Goal: Find specific page/section: Find specific page/section

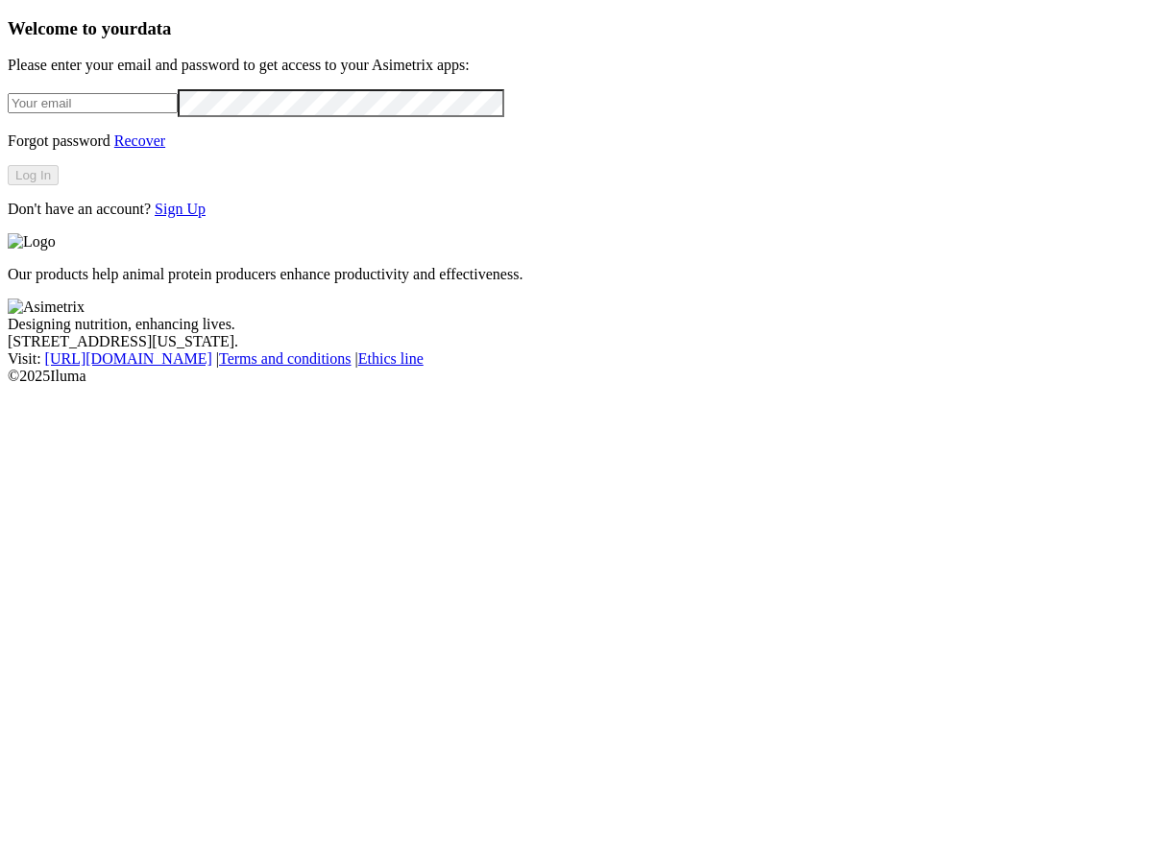
click at [178, 113] on input "email" at bounding box center [93, 103] width 170 height 20
type input "[PERSON_NAME][EMAIL_ADDRESS][PERSON_NAME][DOMAIN_NAME]"
click at [59, 185] on button "Log In" at bounding box center [33, 175] width 51 height 20
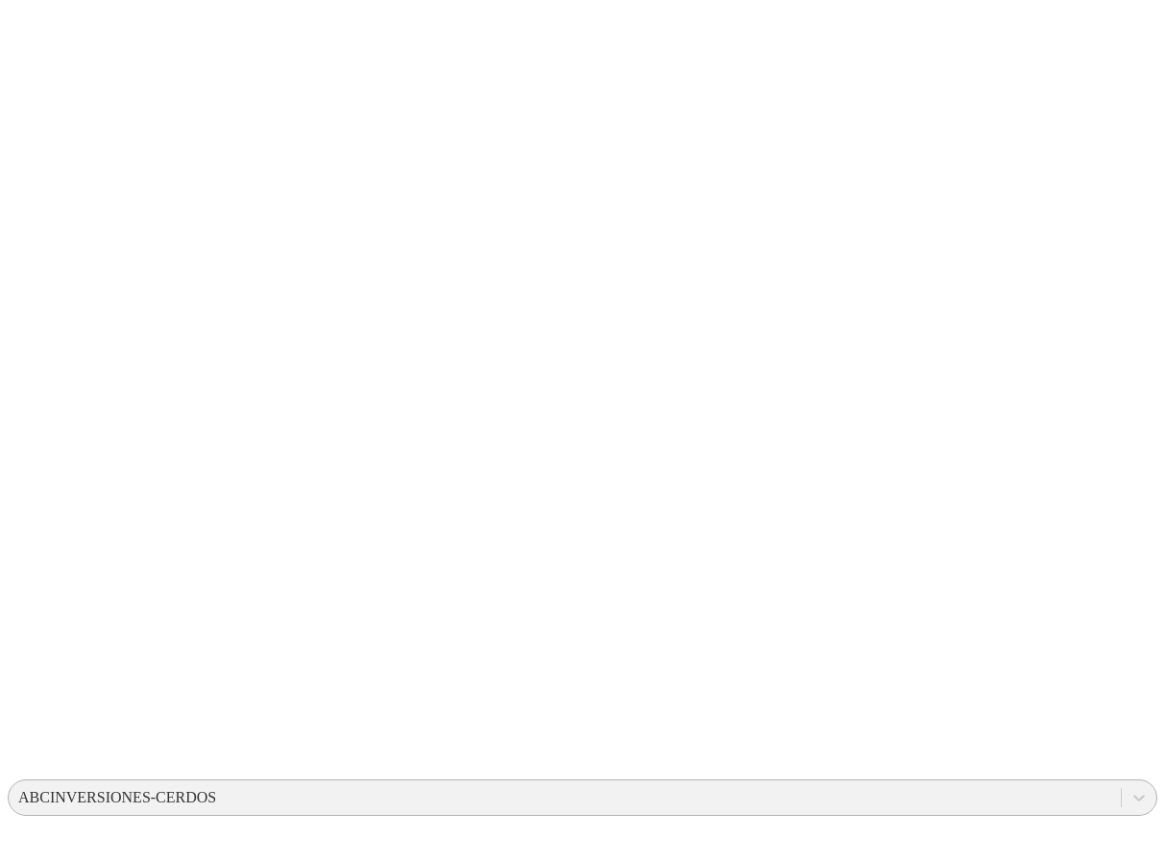
click at [216, 789] on div "ABCINVERSIONES-CERDOS" at bounding box center [117, 797] width 198 height 17
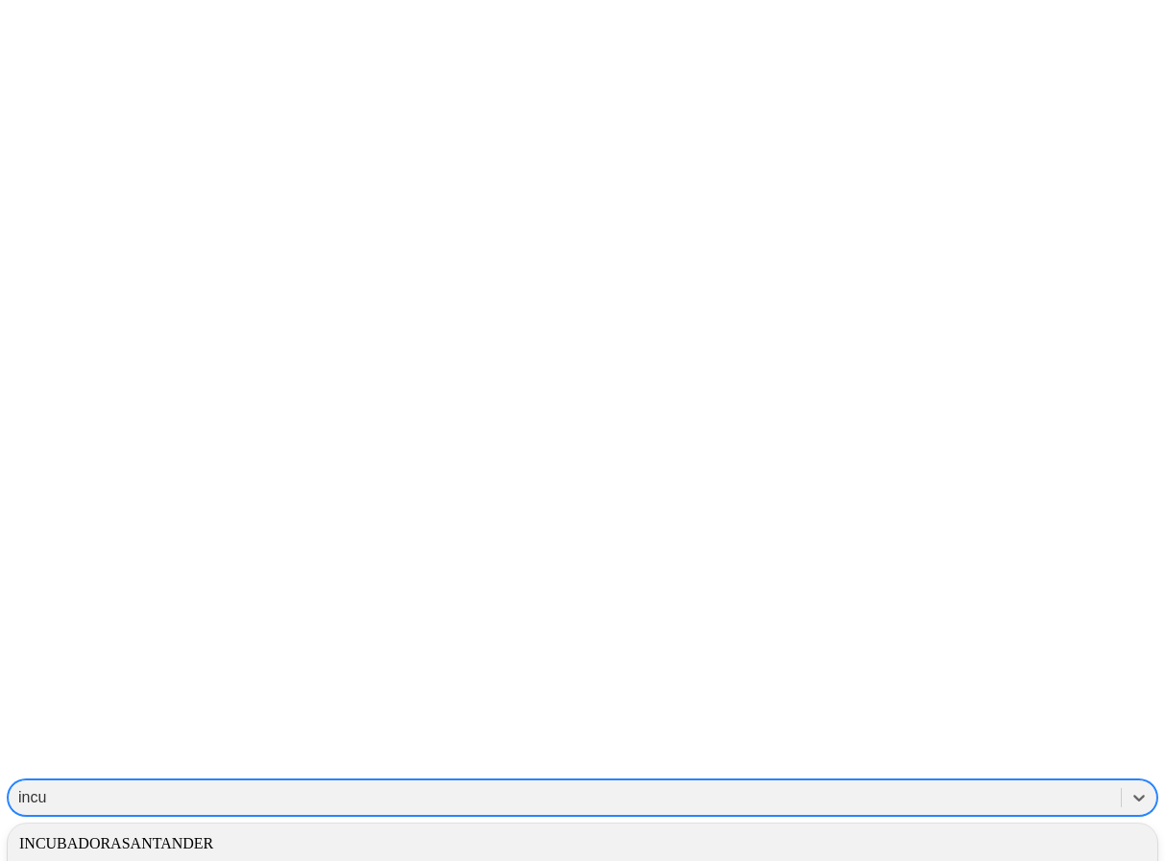
type input "incub"
click at [847, 828] on div "INCUBADORASANTANDER" at bounding box center [582, 844] width 1149 height 33
